Goal: Use online tool/utility: Utilize a website feature to perform a specific function

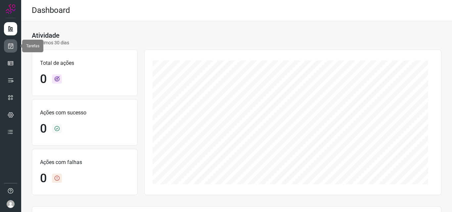
click at [14, 49] on link at bounding box center [10, 45] width 13 height 13
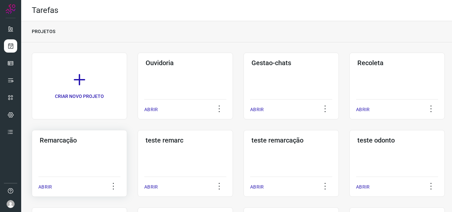
click at [105, 144] on div "Remarcação ABRIR" at bounding box center [79, 163] width 95 height 67
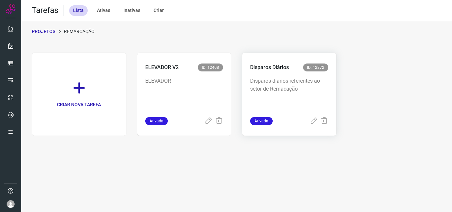
click at [299, 87] on p "Disparos diarios referentes ao setor de Remacação" at bounding box center [289, 93] width 78 height 33
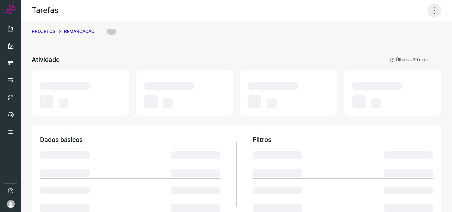
click at [428, 11] on icon at bounding box center [435, 11] width 14 height 14
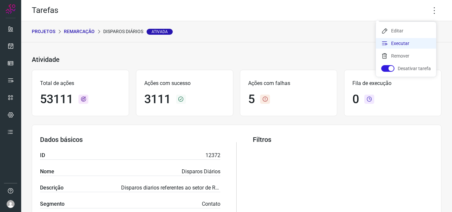
click at [405, 41] on li "Executar" at bounding box center [406, 43] width 60 height 11
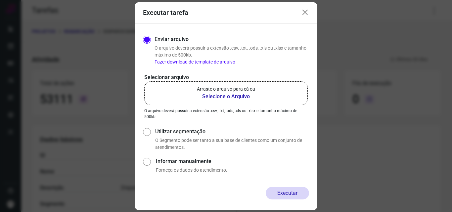
click at [234, 93] on b "Selecione o Arquivo" at bounding box center [226, 97] width 58 height 8
click at [0, 0] on input "Arraste o arquivo para cá ou Selecione o Arquivo" at bounding box center [0, 0] width 0 height 0
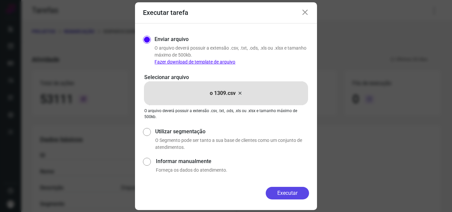
click at [285, 197] on button "Executar" at bounding box center [287, 193] width 43 height 13
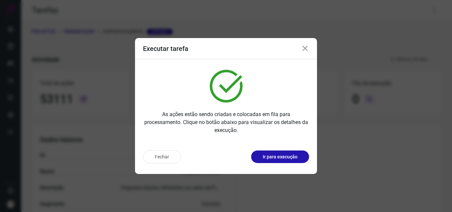
click at [281, 157] on p "Ir para execução" at bounding box center [280, 157] width 35 height 7
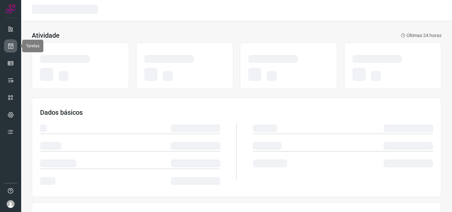
click at [11, 48] on icon at bounding box center [10, 46] width 7 height 7
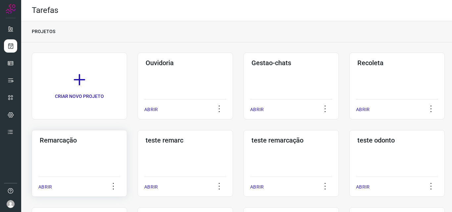
click at [103, 140] on h3 "Remarcação" at bounding box center [79, 140] width 79 height 8
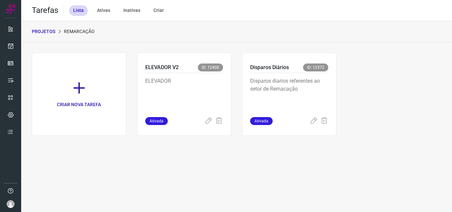
click at [315, 75] on div "Disparos diarios referentes ao setor de Remacação" at bounding box center [289, 95] width 78 height 44
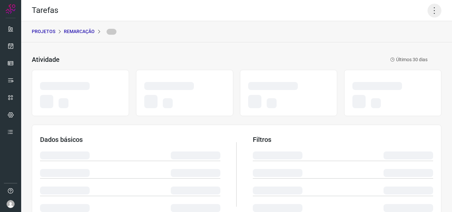
click at [429, 7] on icon at bounding box center [435, 11] width 14 height 14
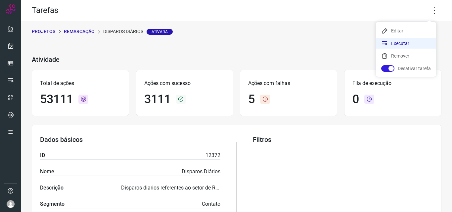
click at [405, 40] on li "Executar" at bounding box center [406, 43] width 60 height 11
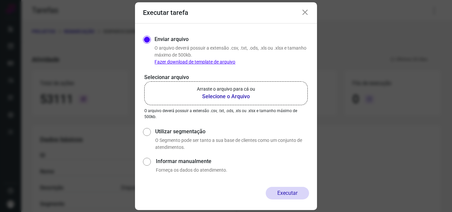
click at [263, 82] on label "Arraste o arquivo para cá ou Selecione o Arquivo" at bounding box center [225, 93] width 163 height 24
click at [0, 0] on input "Arraste o arquivo para cá ou Selecione o Arquivo" at bounding box center [0, 0] width 0 height 0
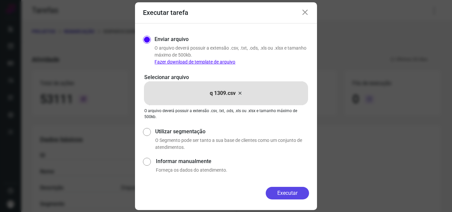
click at [283, 191] on button "Executar" at bounding box center [287, 193] width 43 height 13
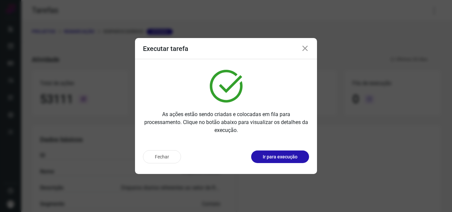
click at [292, 156] on p "Ir para execução" at bounding box center [280, 157] width 35 height 7
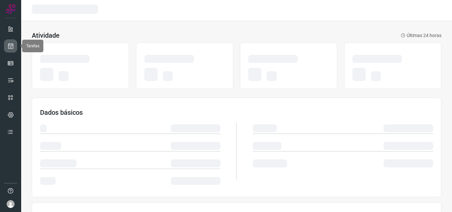
click at [12, 48] on icon at bounding box center [10, 46] width 7 height 7
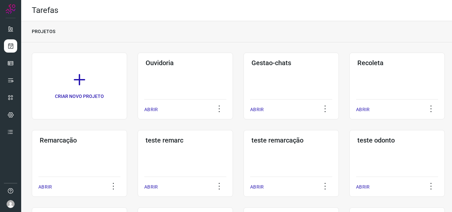
click at [103, 137] on h3 "Remarcação" at bounding box center [79, 140] width 79 height 8
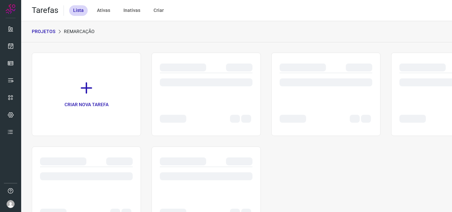
click at [292, 84] on div at bounding box center [326, 82] width 93 height 8
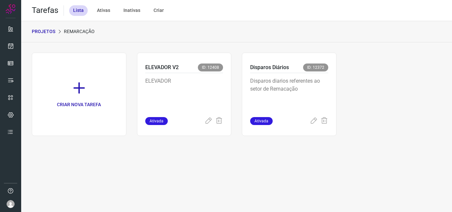
click at [292, 84] on p "Disparos diarios referentes ao setor de Remacação" at bounding box center [289, 93] width 78 height 33
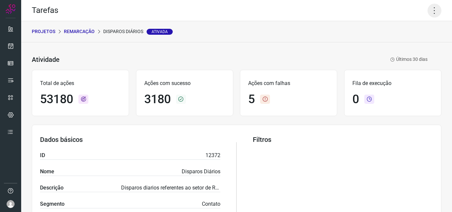
click at [430, 11] on icon at bounding box center [435, 11] width 14 height 14
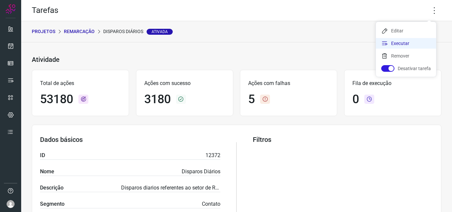
click at [405, 43] on li "Executar" at bounding box center [406, 43] width 60 height 11
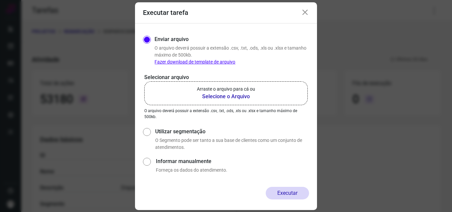
click at [225, 98] on b "Selecione o Arquivo" at bounding box center [226, 97] width 58 height 8
click at [0, 0] on input "Arraste o arquivo para cá ou Selecione o Arquivo" at bounding box center [0, 0] width 0 height 0
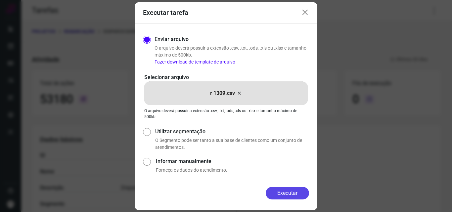
click at [278, 190] on button "Executar" at bounding box center [287, 193] width 43 height 13
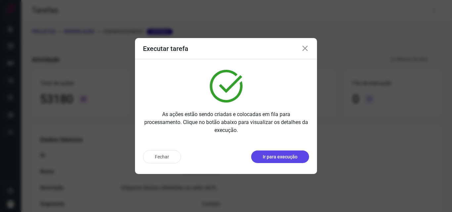
click at [280, 155] on p "Ir para execução" at bounding box center [280, 157] width 35 height 7
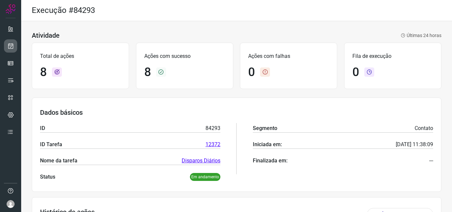
click at [7, 44] on link at bounding box center [10, 45] width 13 height 13
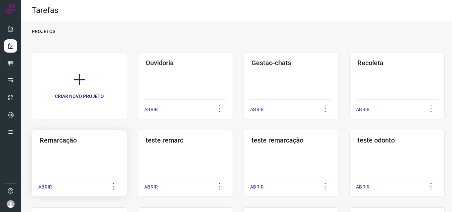
click at [110, 151] on div "Remarcação ABRIR" at bounding box center [79, 163] width 95 height 67
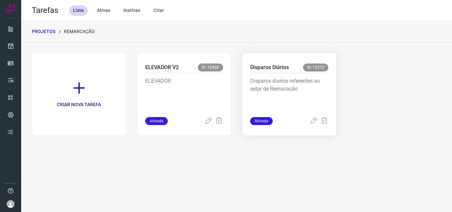
click at [304, 83] on p "Disparos diarios referentes ao setor de Remacação" at bounding box center [289, 93] width 78 height 33
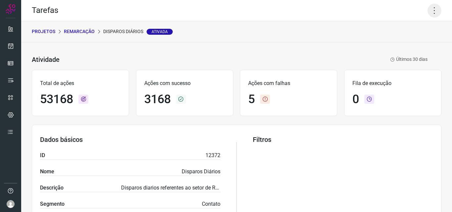
click at [428, 6] on icon at bounding box center [435, 11] width 14 height 14
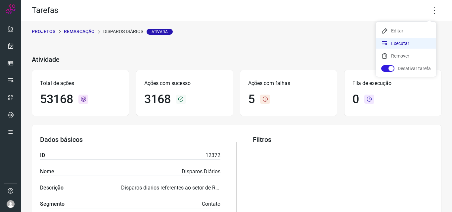
click at [410, 43] on li "Executar" at bounding box center [406, 43] width 60 height 11
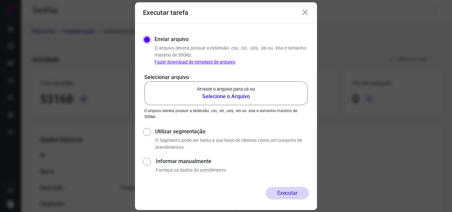
click at [248, 92] on p "Arraste o arquivo para cá ou" at bounding box center [226, 89] width 58 height 7
click at [0, 0] on input "Arraste o arquivo para cá ou Selecione o Arquivo" at bounding box center [0, 0] width 0 height 0
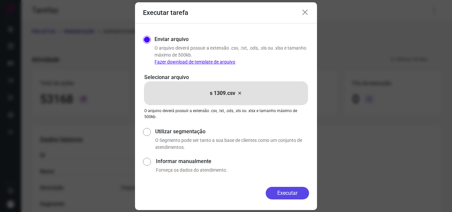
click at [285, 192] on button "Executar" at bounding box center [287, 193] width 43 height 13
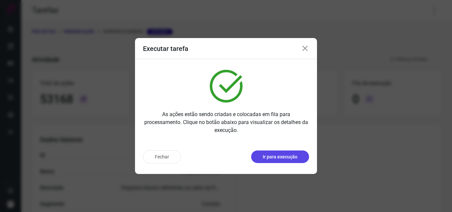
click at [289, 158] on p "Ir para execução" at bounding box center [280, 157] width 35 height 7
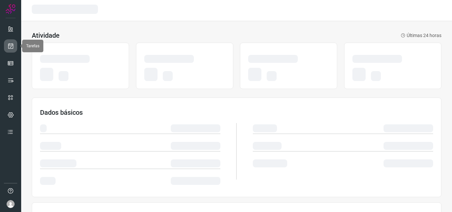
click at [16, 44] on link at bounding box center [10, 45] width 13 height 13
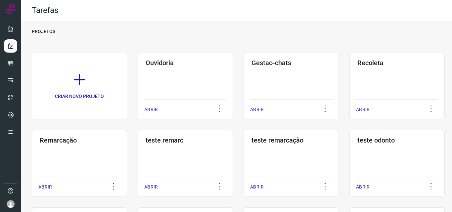
click at [98, 150] on div "Remarcação ABRIR" at bounding box center [79, 163] width 95 height 67
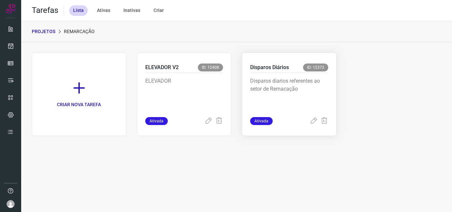
click at [282, 90] on p "Disparos diarios referentes ao setor de Remacação" at bounding box center [289, 93] width 78 height 33
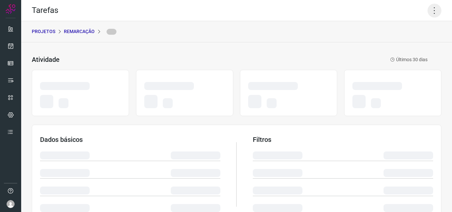
click at [431, 9] on icon at bounding box center [435, 11] width 14 height 14
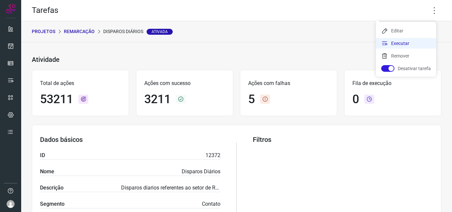
click at [407, 42] on li "Executar" at bounding box center [406, 43] width 60 height 11
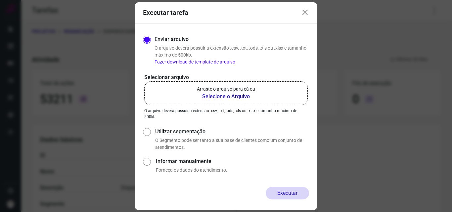
click at [257, 93] on label "Arraste o arquivo para cá ou Selecione o Arquivo" at bounding box center [225, 93] width 163 height 24
click at [0, 0] on input "Arraste o arquivo para cá ou Selecione o Arquivo" at bounding box center [0, 0] width 0 height 0
click at [156, 51] on p "O arquivo deverá possuir a extensão .csv, .txt, .ods, .xls ou .xlsx e tamanho m…" at bounding box center [232, 55] width 155 height 21
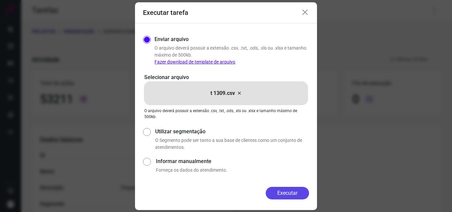
click at [286, 195] on button "Executar" at bounding box center [287, 193] width 43 height 13
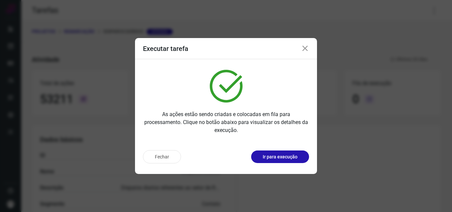
click at [286, 158] on p "Ir para execução" at bounding box center [280, 157] width 35 height 7
